Goal: Task Accomplishment & Management: Manage account settings

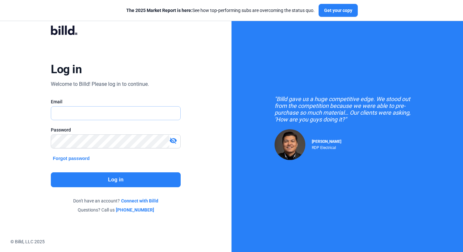
type input "[PERSON_NAME][EMAIL_ADDRESS][DOMAIN_NAME]"
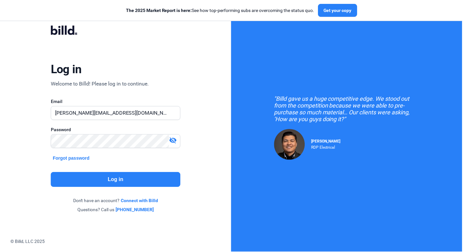
click at [118, 178] on button "Log in" at bounding box center [116, 179] width 130 height 15
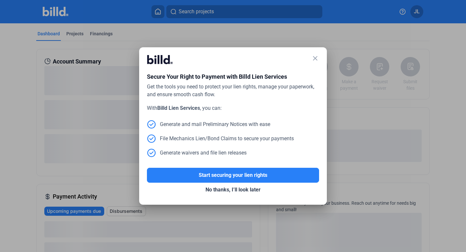
click at [317, 57] on mat-icon "close" at bounding box center [316, 58] width 8 height 8
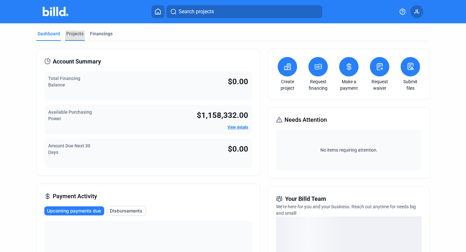
click at [72, 31] on div "Projects" at bounding box center [74, 33] width 17 height 6
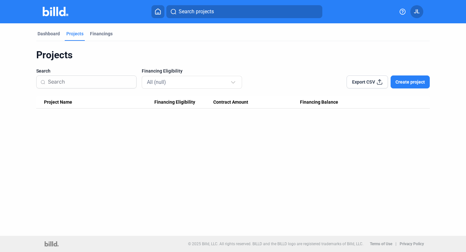
click at [74, 30] on div "Projects" at bounding box center [74, 33] width 17 height 6
click at [47, 29] on mat-tab-group "Dashboard Projects Financings Projects Search Financing Eligibility All (null) …" at bounding box center [233, 65] width 394 height 85
click at [421, 13] on button "JL" at bounding box center [417, 11] width 13 height 13
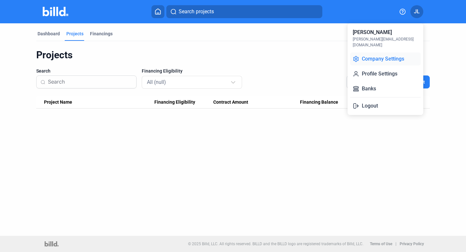
click at [384, 52] on button "Company Settings" at bounding box center [385, 58] width 71 height 13
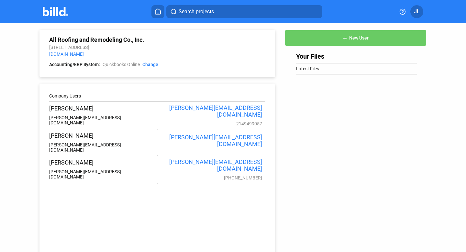
click at [415, 14] on span "JL" at bounding box center [417, 12] width 6 height 8
